Goal: Information Seeking & Learning: Learn about a topic

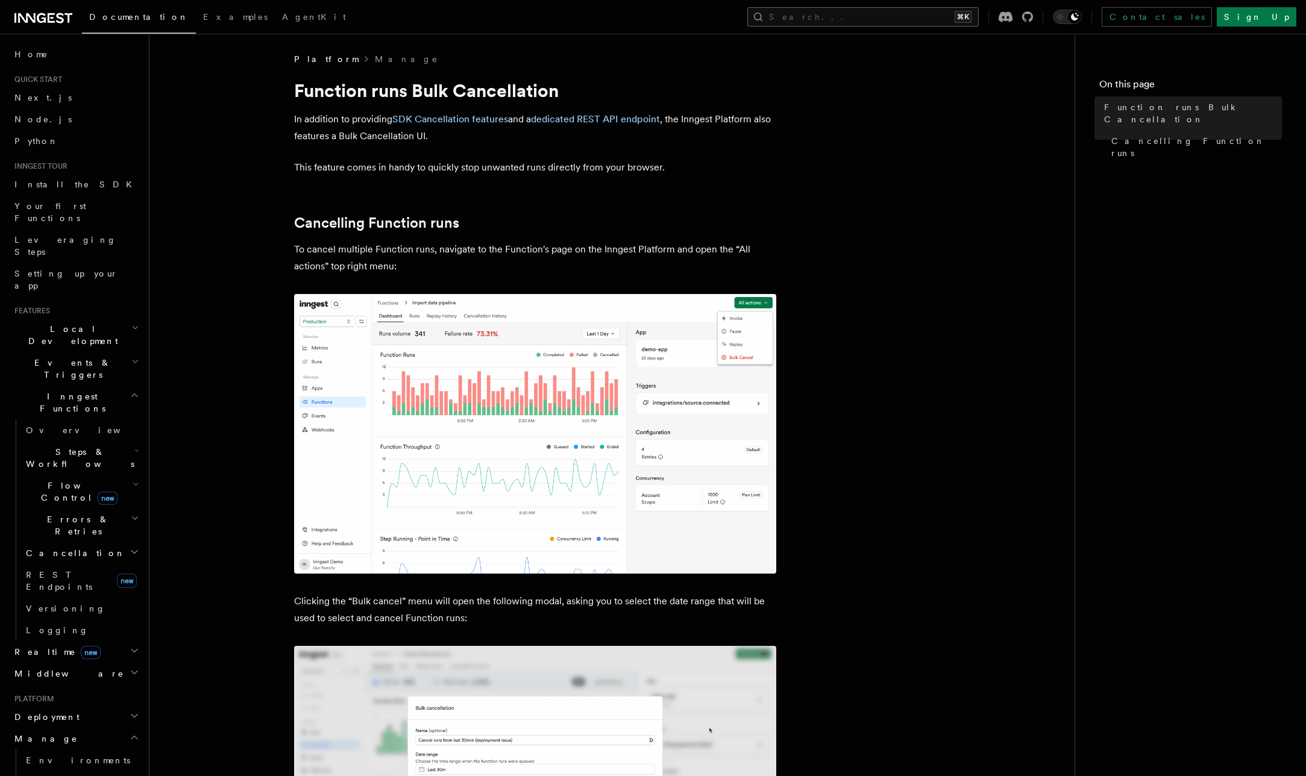
click at [909, 9] on button "Search... ⌘K" at bounding box center [862, 16] width 231 height 19
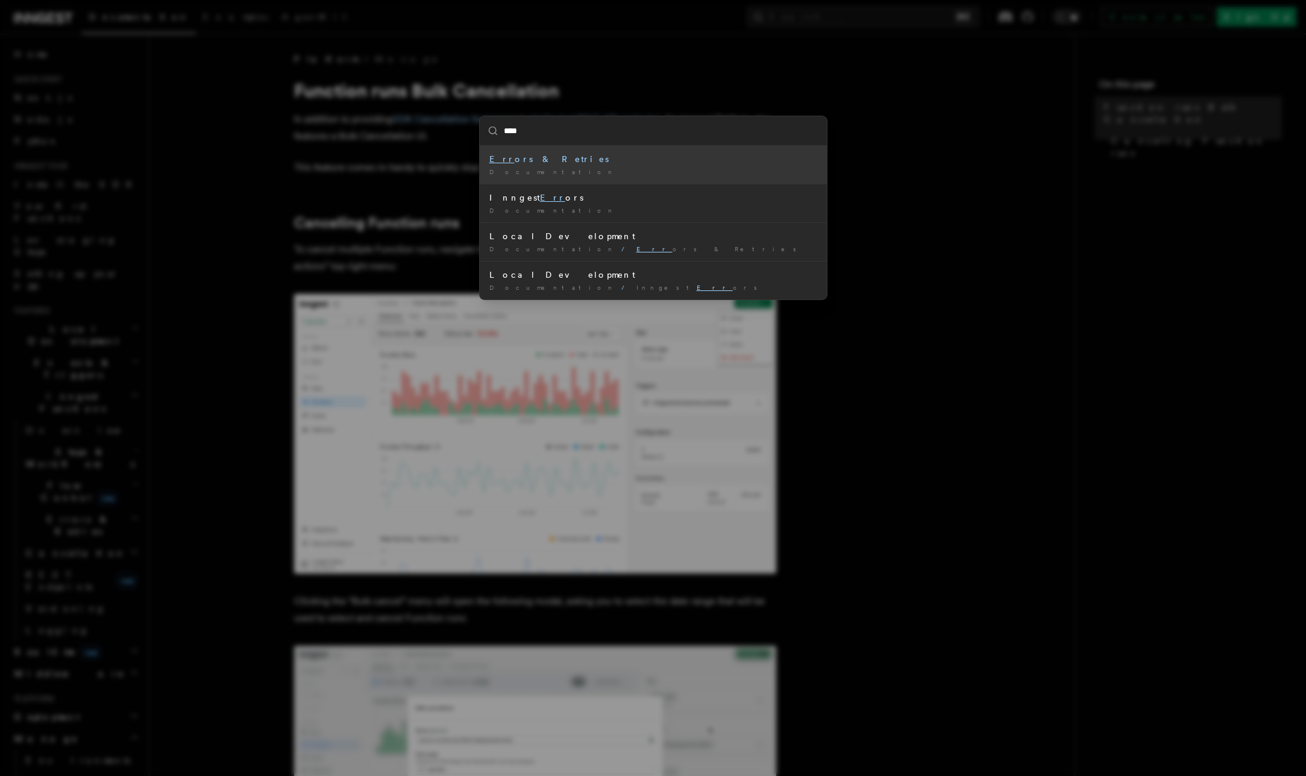
type input "*****"
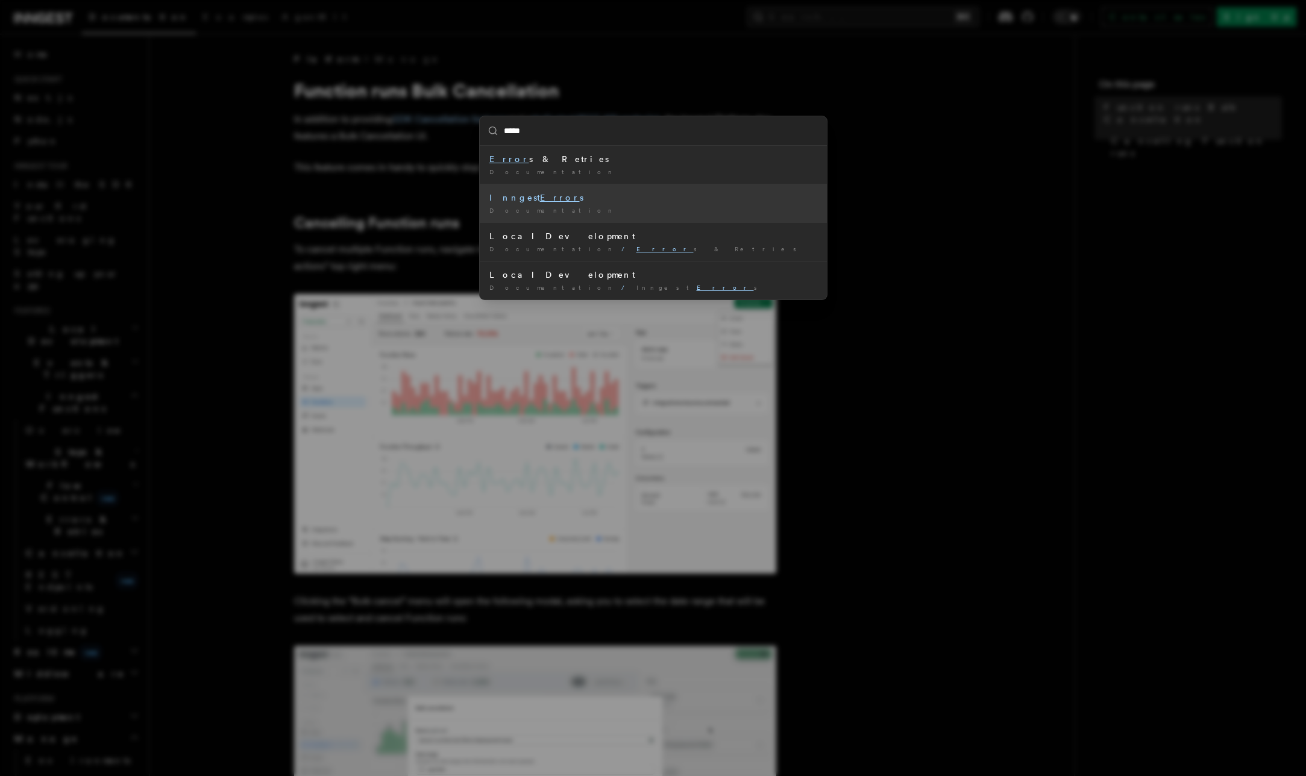
click at [498, 210] on span "Documentation" at bounding box center [552, 210] width 127 height 7
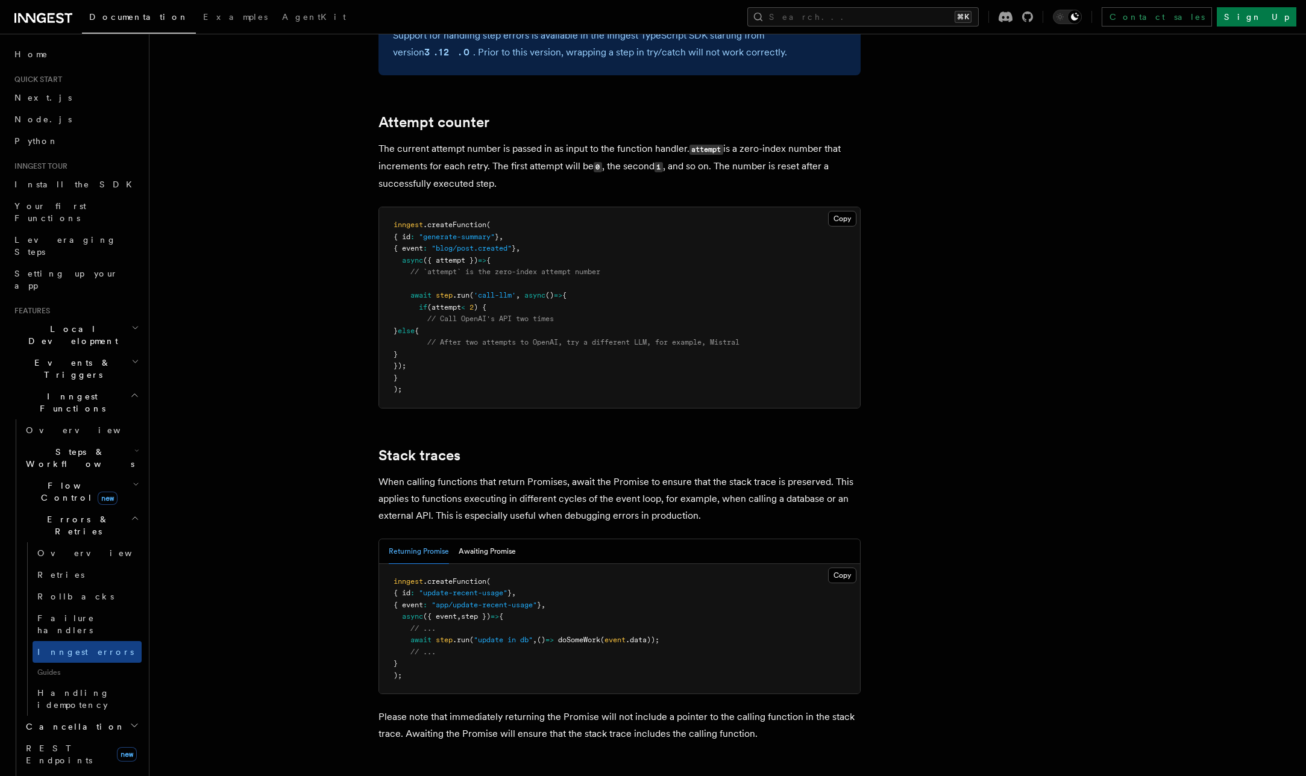
scroll to position [2489, 0]
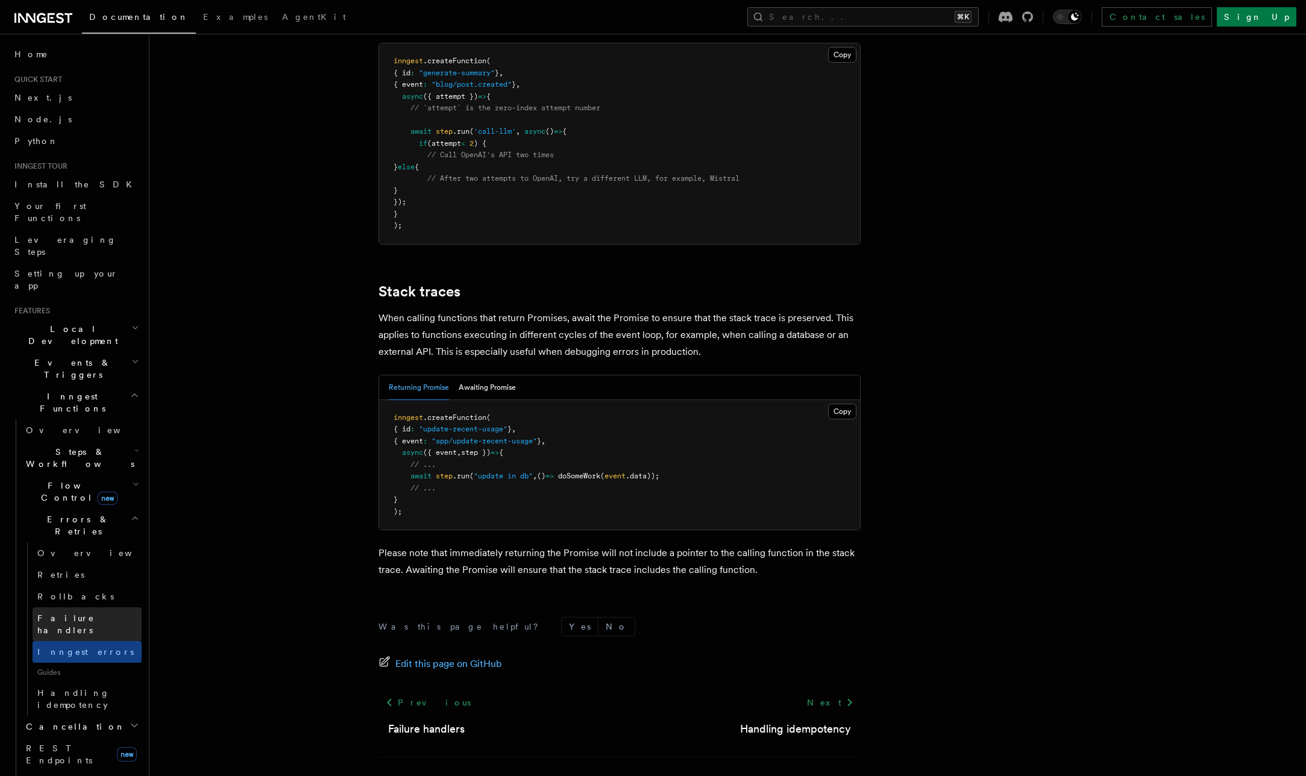
click at [86, 613] on span "Failure handlers" at bounding box center [65, 624] width 57 height 22
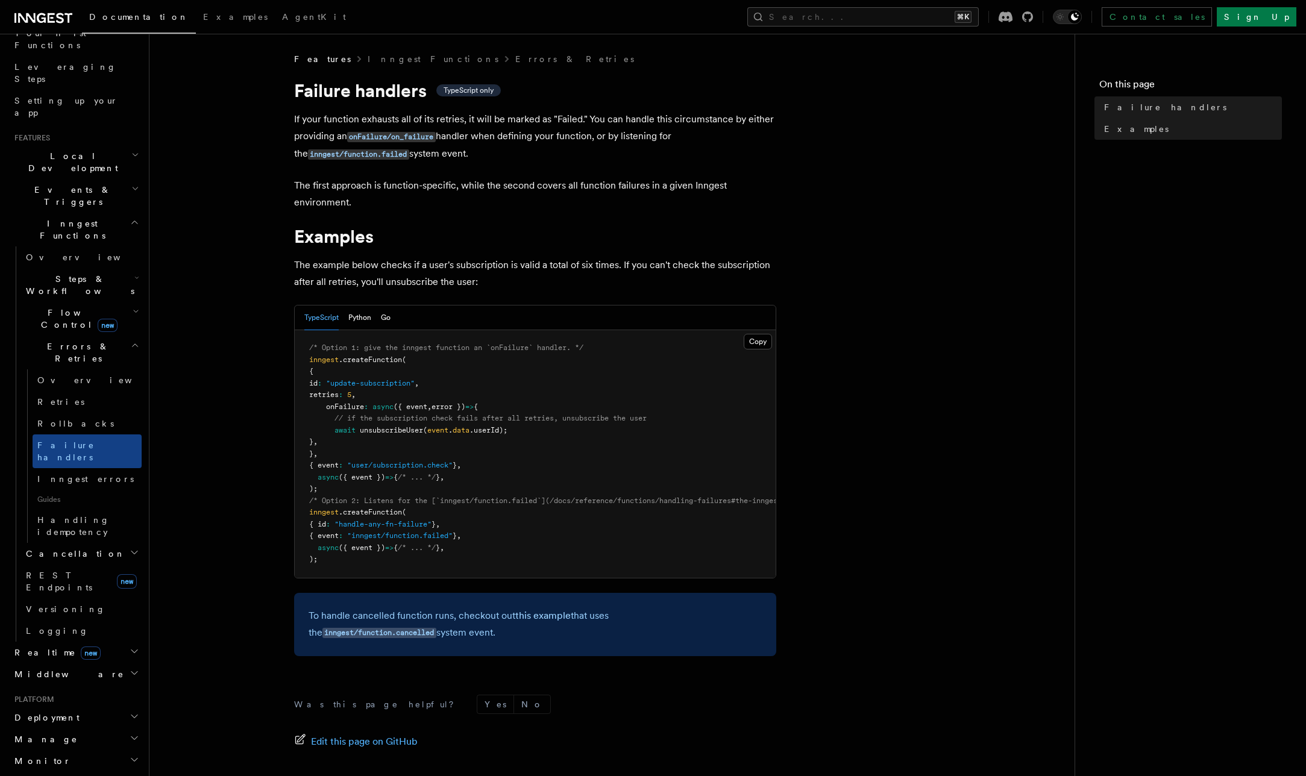
scroll to position [186, 0]
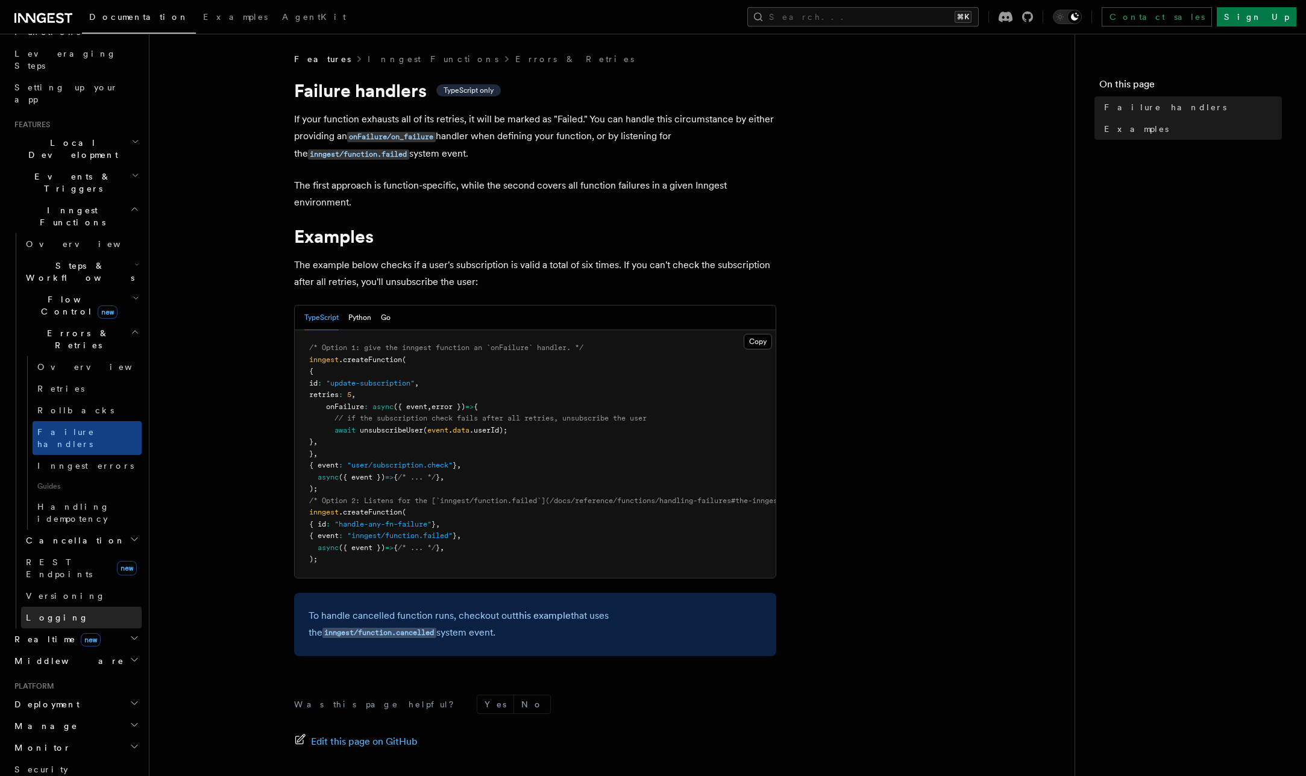
click at [65, 607] on link "Logging" at bounding box center [81, 618] width 121 height 22
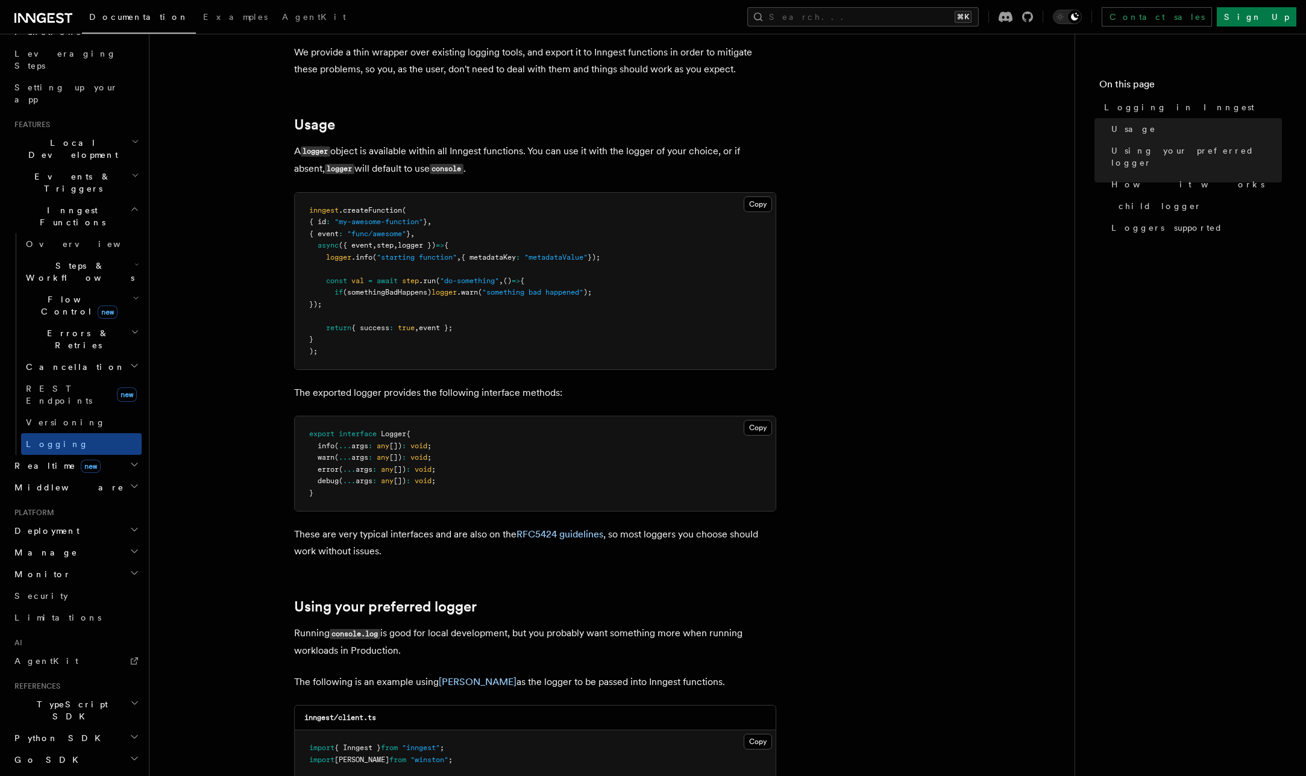
scroll to position [379, 0]
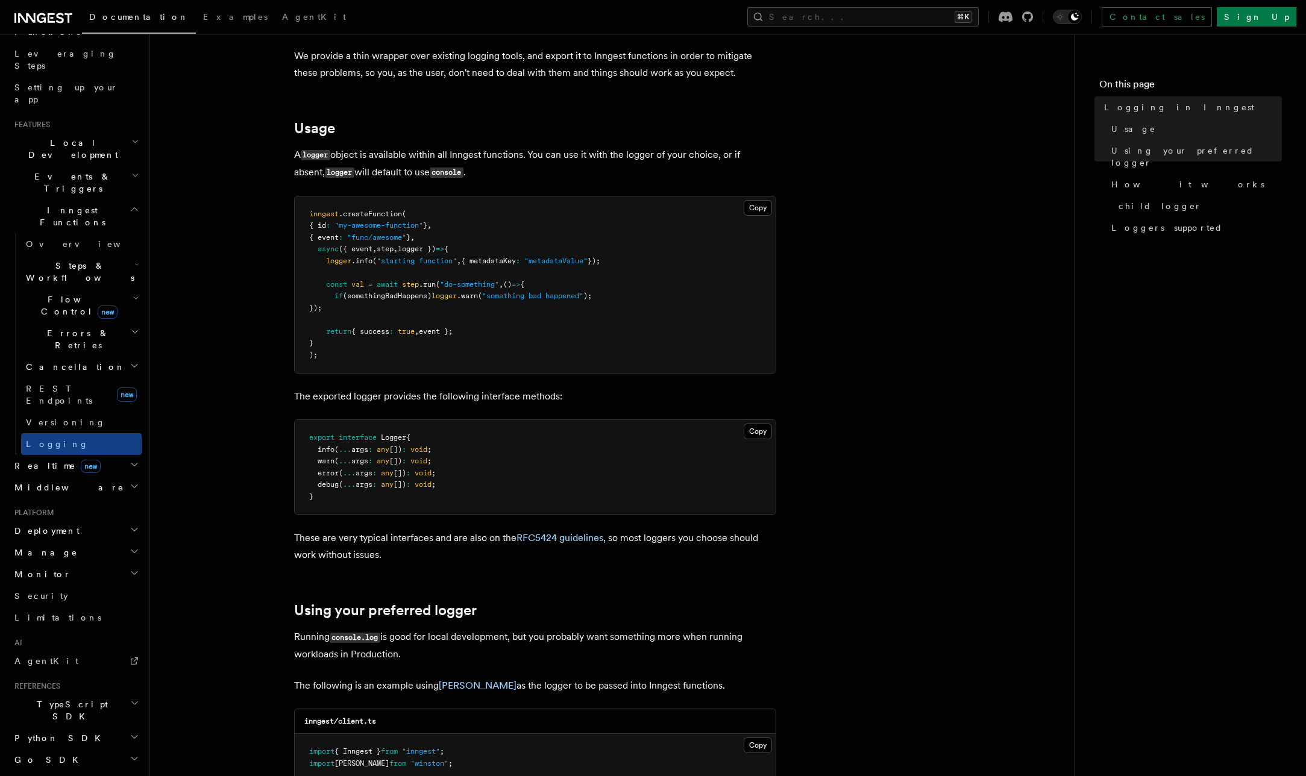
drag, startPoint x: 315, startPoint y: 475, endPoint x: 416, endPoint y: 471, distance: 101.3
click at [416, 471] on span "error ( ... args : any []) : void ;" at bounding box center [372, 473] width 127 height 8
drag, startPoint x: 460, startPoint y: 473, endPoint x: 268, endPoint y: 479, distance: 191.7
click at [268, 479] on article "Features Inngest Functions Logging in Inngest Log handling can have some caveat…" at bounding box center [612, 764] width 886 height 2180
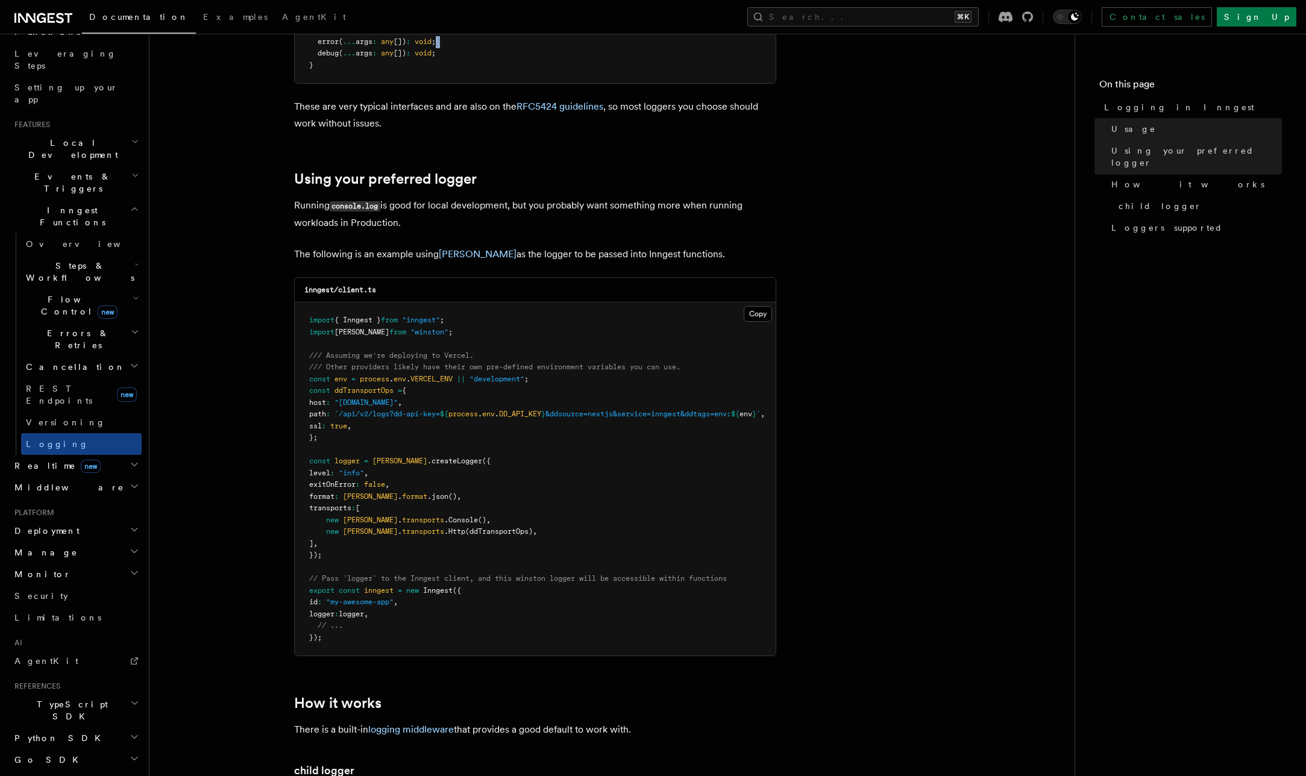
scroll to position [813, 0]
